Goal: Transaction & Acquisition: Purchase product/service

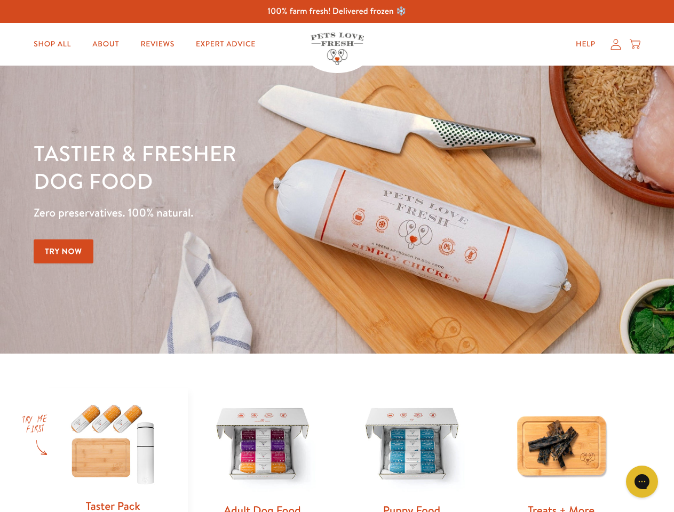
click at [336, 256] on div "Tastier & fresher dog food Zero preservatives. 100% natural. Try Now" at bounding box center [236, 209] width 404 height 141
click at [642, 482] on icon "Gorgias live chat" at bounding box center [641, 481] width 10 height 10
